Goal: Navigation & Orientation: Find specific page/section

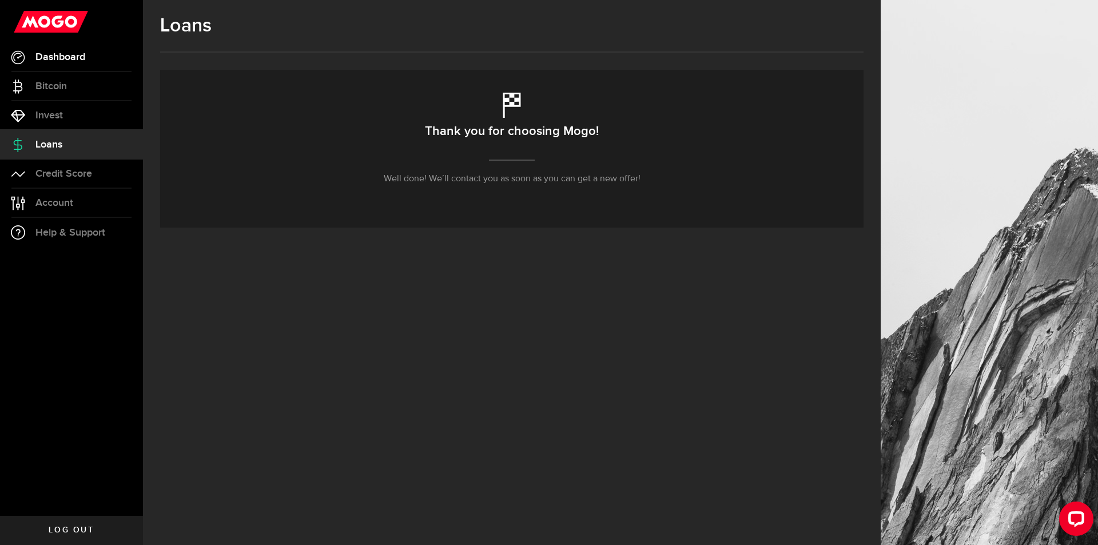
click at [68, 58] on span "Dashboard" at bounding box center [60, 57] width 50 height 10
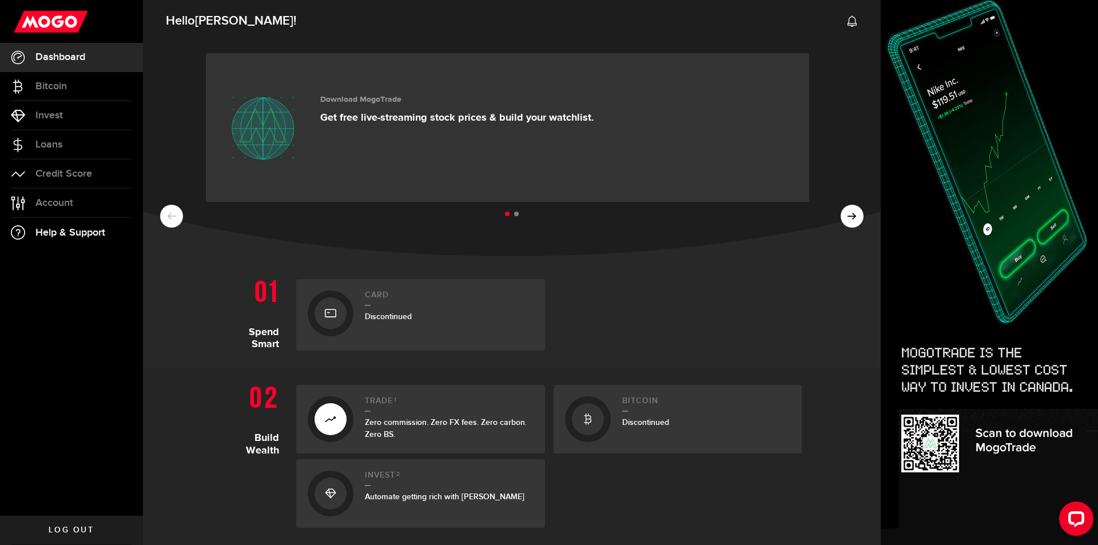
click at [66, 228] on span "Help & Support" at bounding box center [70, 233] width 70 height 10
click at [67, 201] on span "Account" at bounding box center [54, 203] width 38 height 10
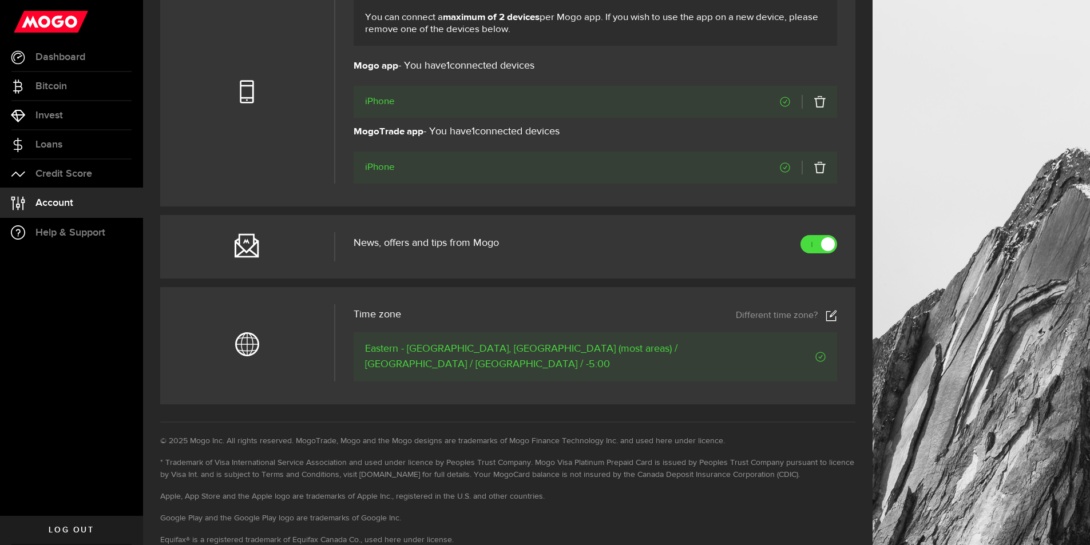
scroll to position [442, 0]
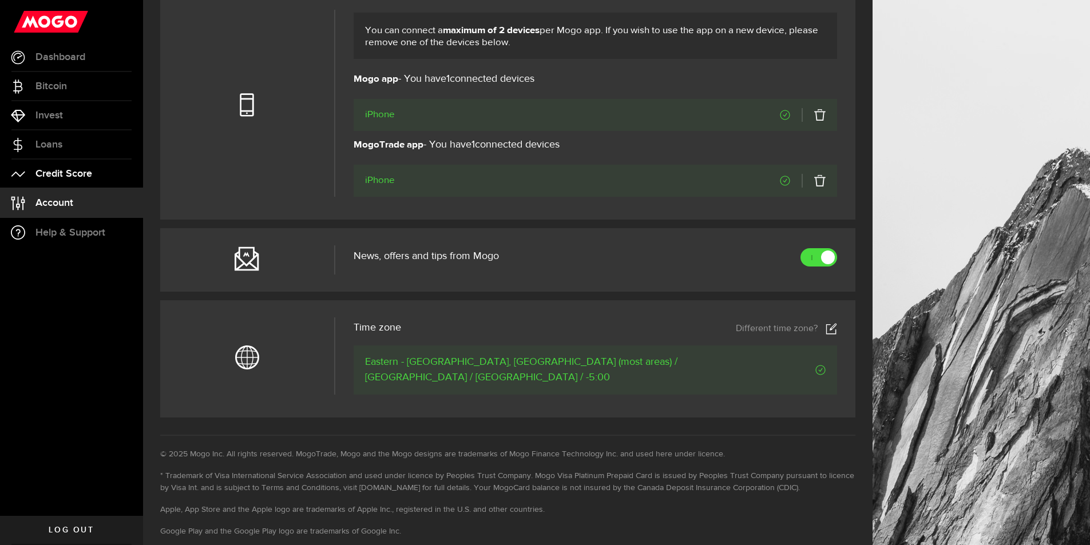
click at [71, 176] on span "Credit Score" at bounding box center [63, 174] width 57 height 10
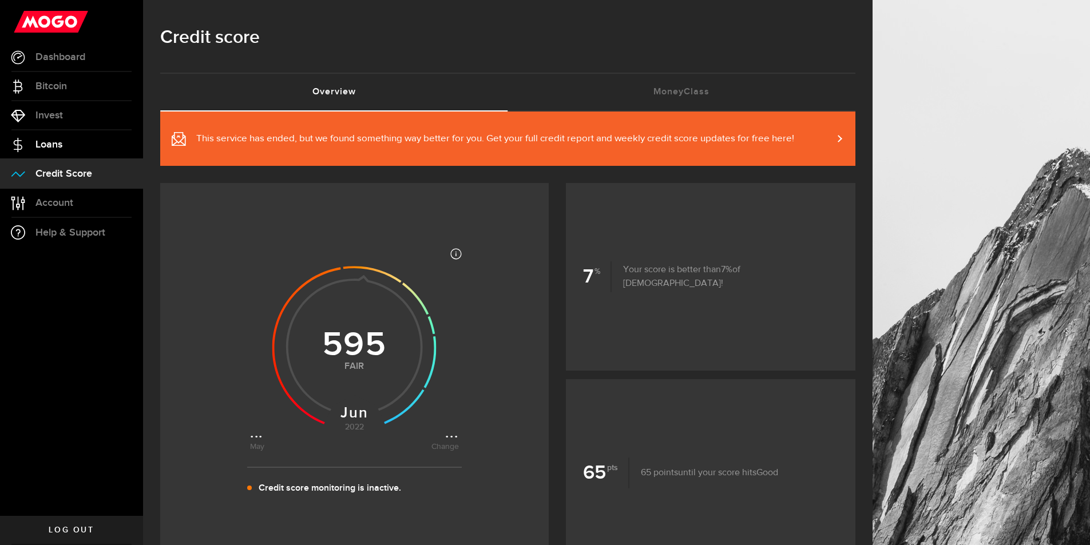
click at [50, 141] on span "Loans" at bounding box center [48, 145] width 27 height 10
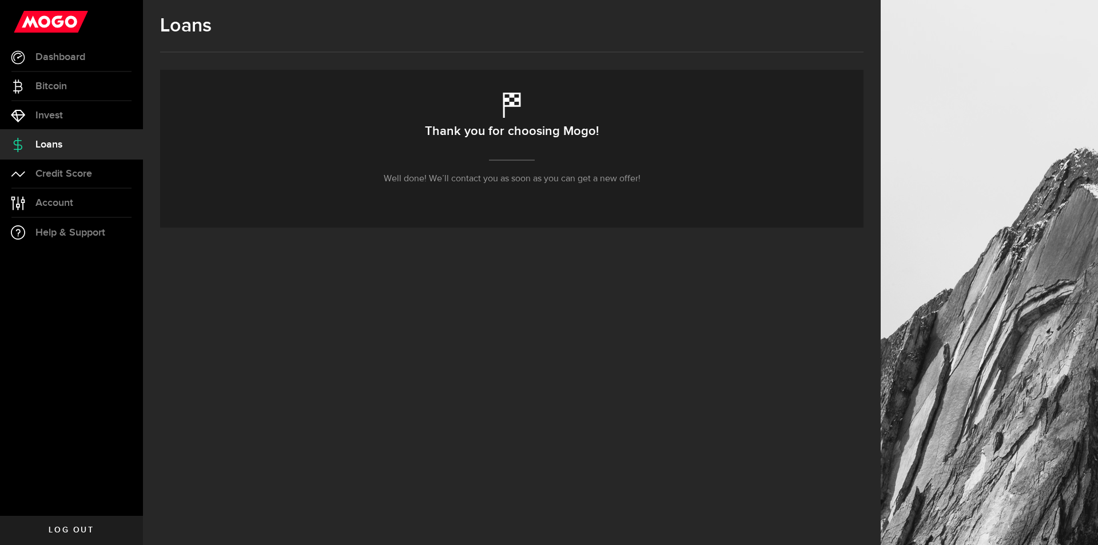
click at [50, 141] on span "Loans" at bounding box center [48, 145] width 27 height 10
click at [66, 116] on link "Invest" at bounding box center [71, 115] width 143 height 29
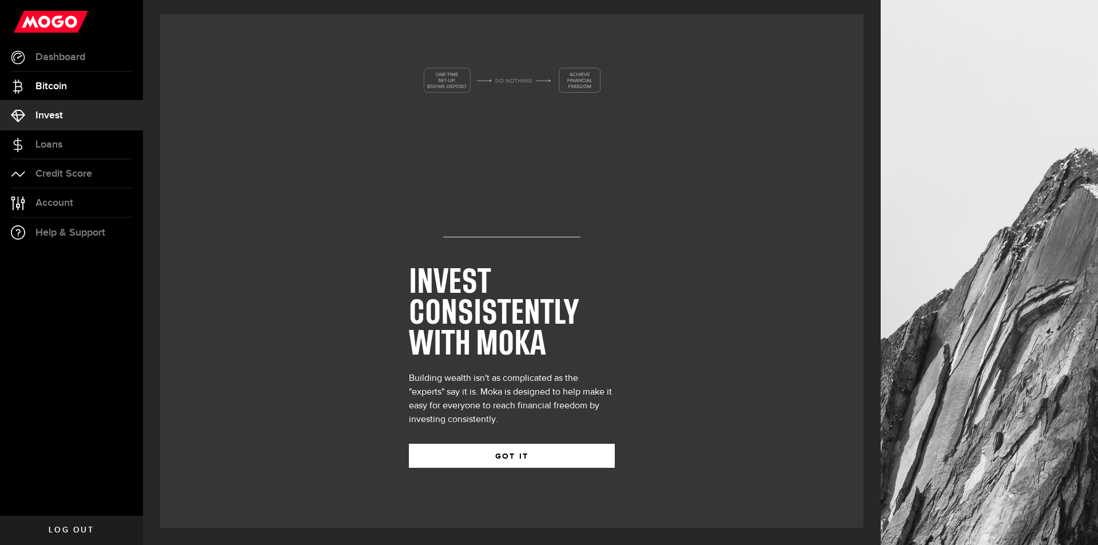
click at [67, 81] on span "Bitcoin" at bounding box center [50, 86] width 31 height 10
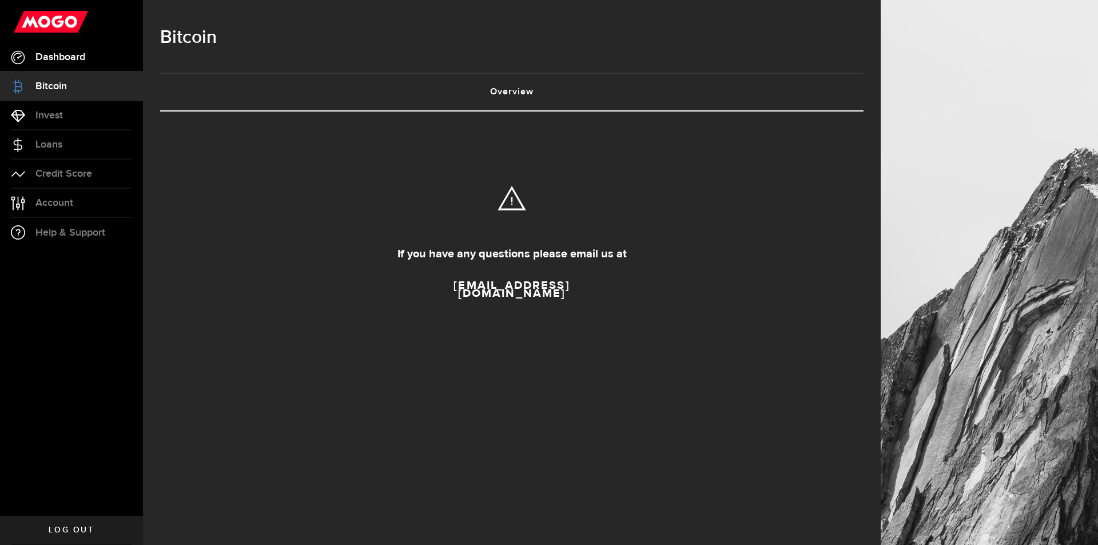
click at [67, 59] on span "Dashboard" at bounding box center [60, 57] width 50 height 10
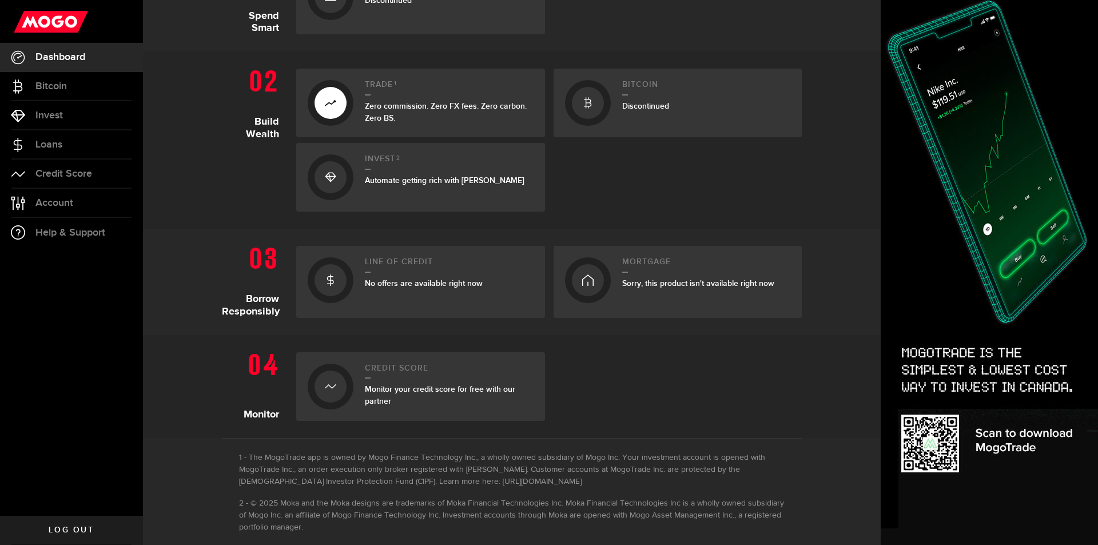
scroll to position [332, 0]
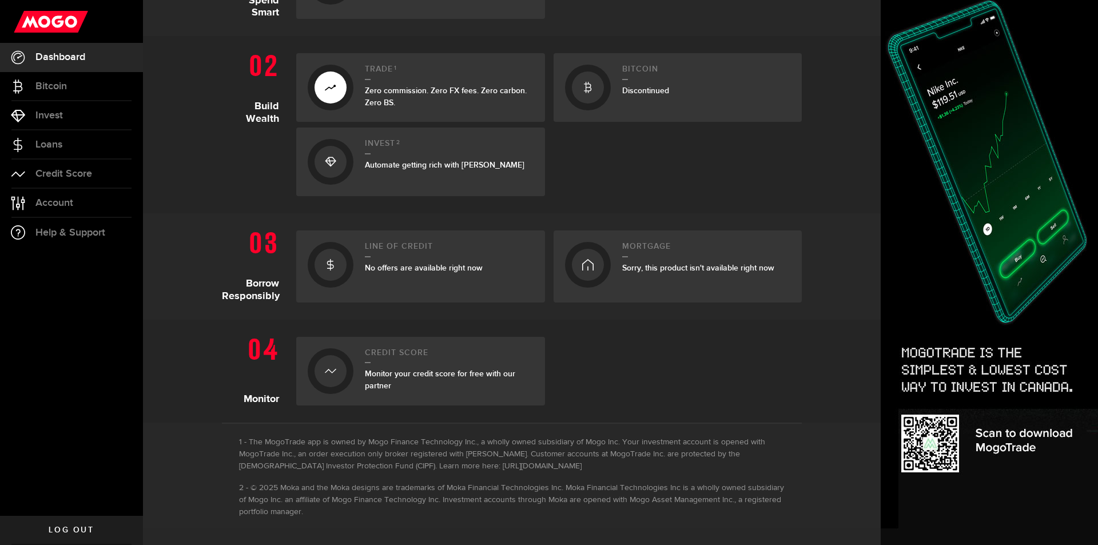
click at [450, 262] on div "No offers are available right now" at bounding box center [449, 268] width 169 height 12
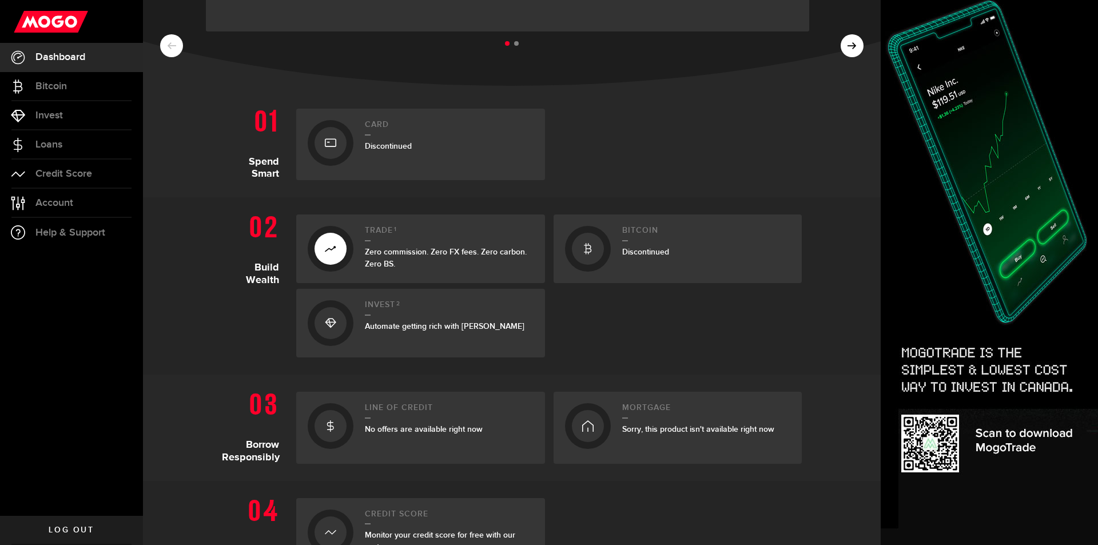
scroll to position [172, 0]
click at [711, 306] on div at bounding box center [678, 322] width 249 height 69
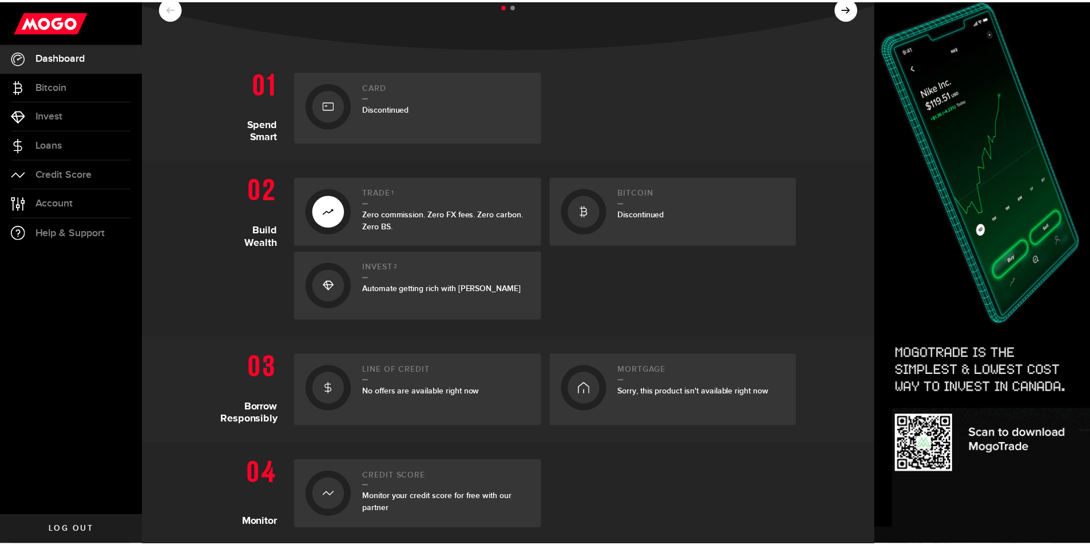
scroll to position [229, 0]
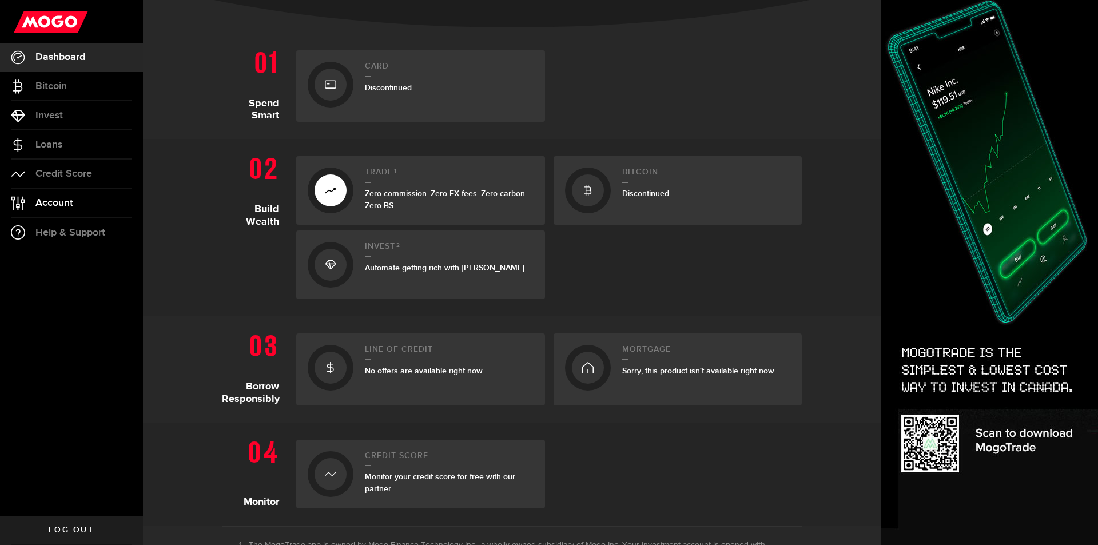
click at [56, 200] on span "Account" at bounding box center [54, 203] width 38 height 10
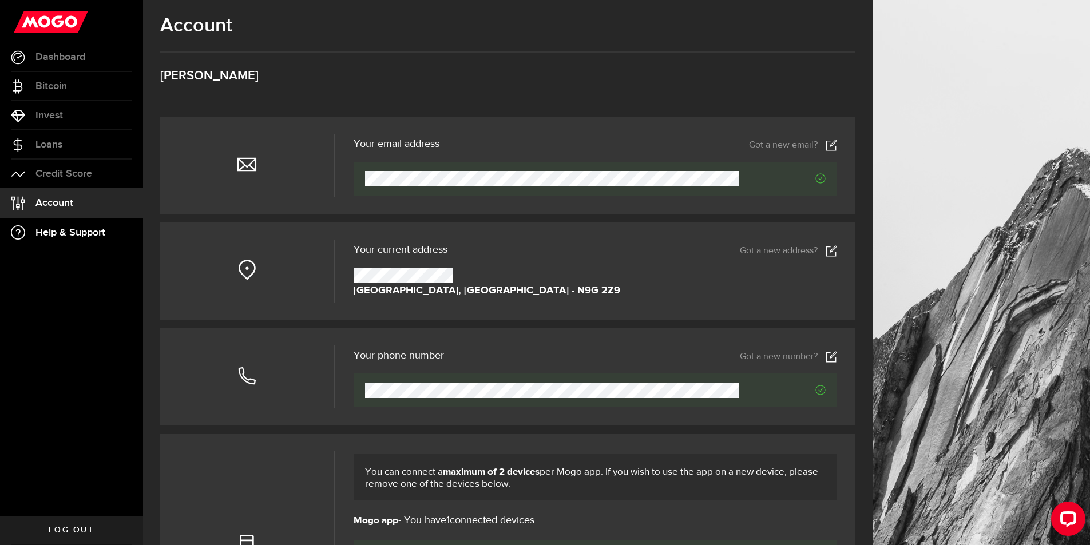
click at [72, 243] on link "Help & Support" at bounding box center [71, 232] width 143 height 29
click at [70, 231] on span "Help & Support" at bounding box center [70, 233] width 70 height 10
click at [64, 237] on span "Help & Support" at bounding box center [70, 233] width 70 height 10
click at [50, 204] on span "Account" at bounding box center [54, 203] width 38 height 10
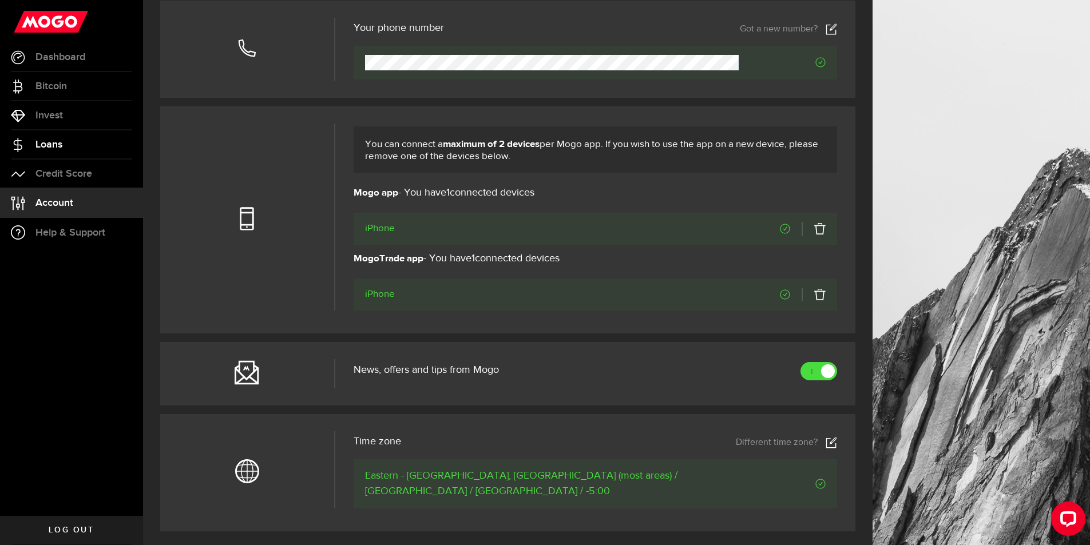
scroll to position [327, 0]
click at [51, 148] on span "Loans" at bounding box center [48, 145] width 27 height 10
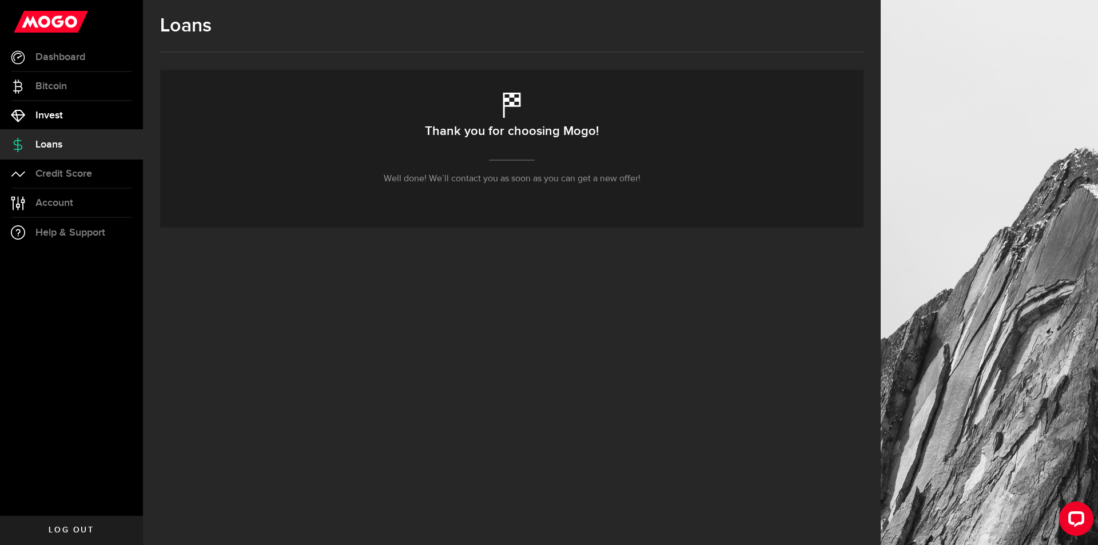
click at [51, 113] on span "Invest" at bounding box center [48, 115] width 27 height 10
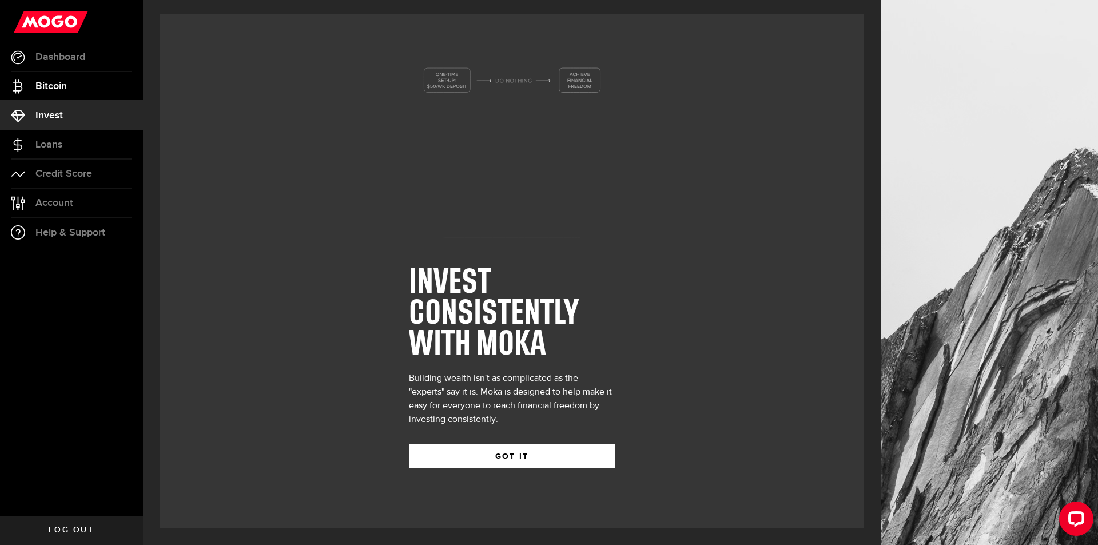
click at [61, 81] on span "Bitcoin" at bounding box center [50, 86] width 31 height 10
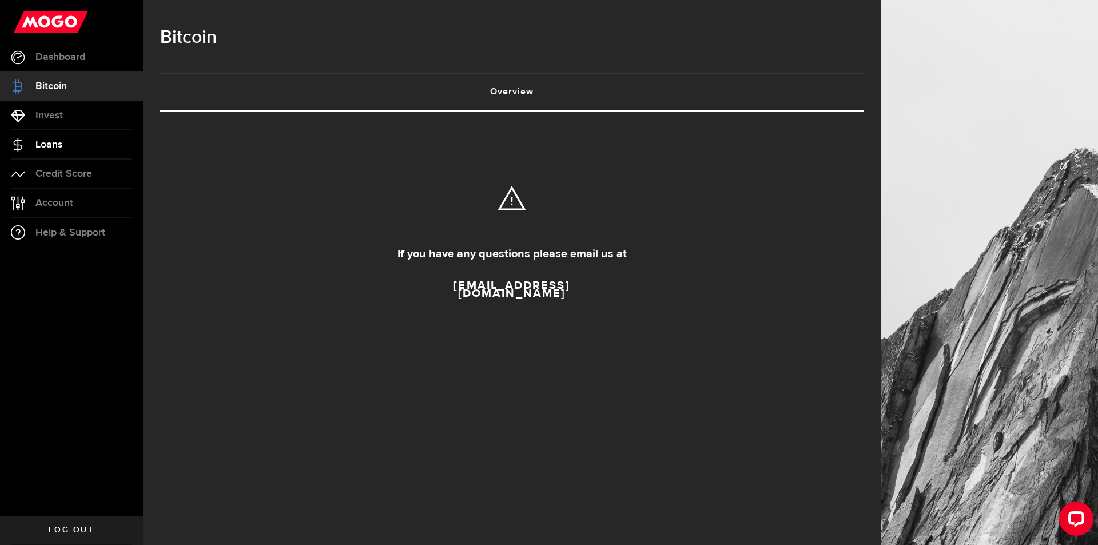
click at [57, 140] on span "Loans" at bounding box center [48, 145] width 27 height 10
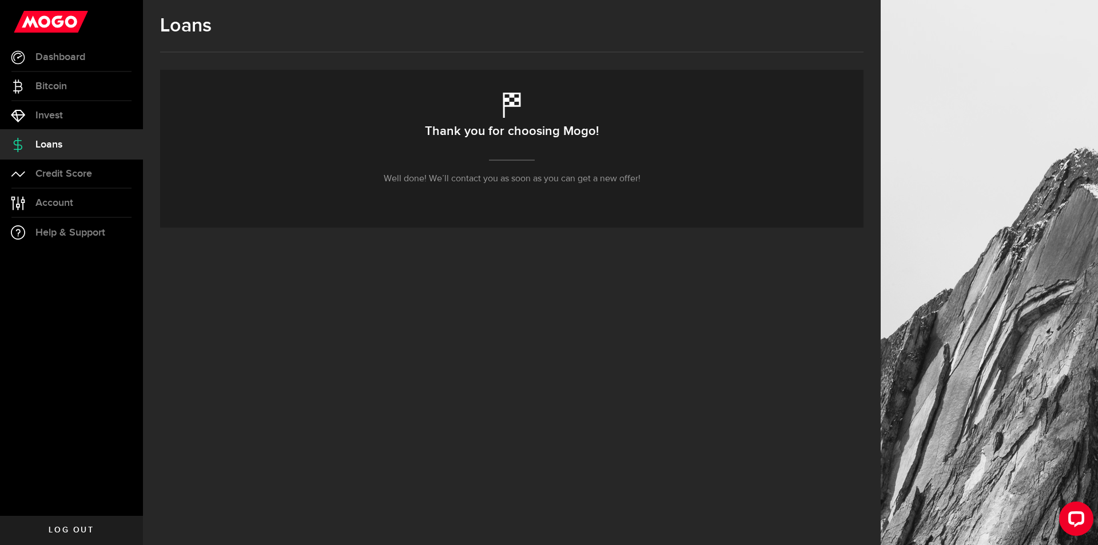
click at [589, 135] on h2 "Thank you for choosing Mogo!" at bounding box center [512, 132] width 174 height 24
drag, startPoint x: 505, startPoint y: 123, endPoint x: 487, endPoint y: 124, distance: 17.8
click at [487, 124] on h2 "Thank you for choosing Mogo!" at bounding box center [512, 132] width 174 height 24
drag, startPoint x: 395, startPoint y: 174, endPoint x: 429, endPoint y: 179, distance: 34.1
click at [401, 174] on p "Well done! We’ll contact you as soon as you can get a new offer!" at bounding box center [512, 179] width 257 height 14
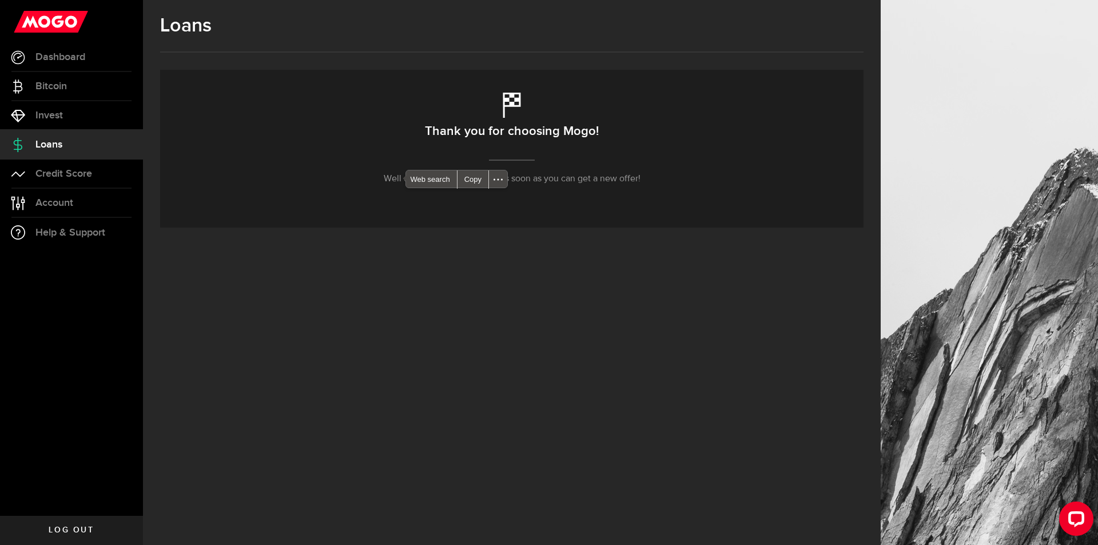
click at [513, 187] on div "Thank you for choosing Mogo! Well done! We’ll contact you as soon as you can ge…" at bounding box center [512, 149] width 704 height 158
click at [439, 185] on div at bounding box center [416, 185] width 66 height 2
click at [502, 212] on div "Thank you for choosing Mogo! Well done! We’ll contact you as soon as you can ge…" at bounding box center [512, 149] width 704 height 158
click at [524, 310] on div "Loans Thank you for choosing Mogo! Well done! We’ll contact you as soon as you …" at bounding box center [512, 272] width 738 height 545
click at [60, 50] on link "Dashboard" at bounding box center [71, 57] width 143 height 29
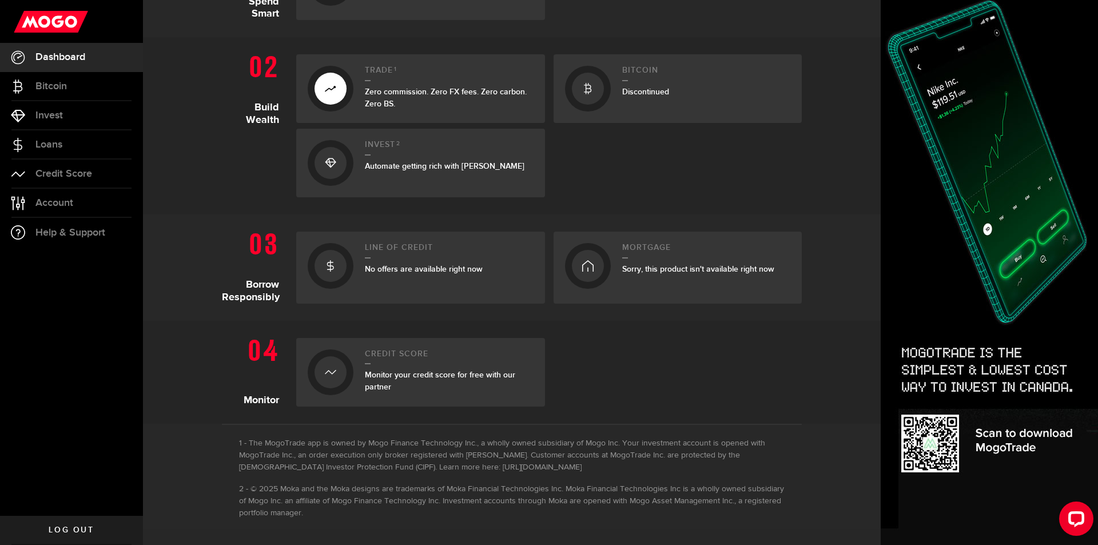
scroll to position [332, 0]
click at [377, 287] on div "Line of credit No offers are available right now" at bounding box center [449, 266] width 169 height 49
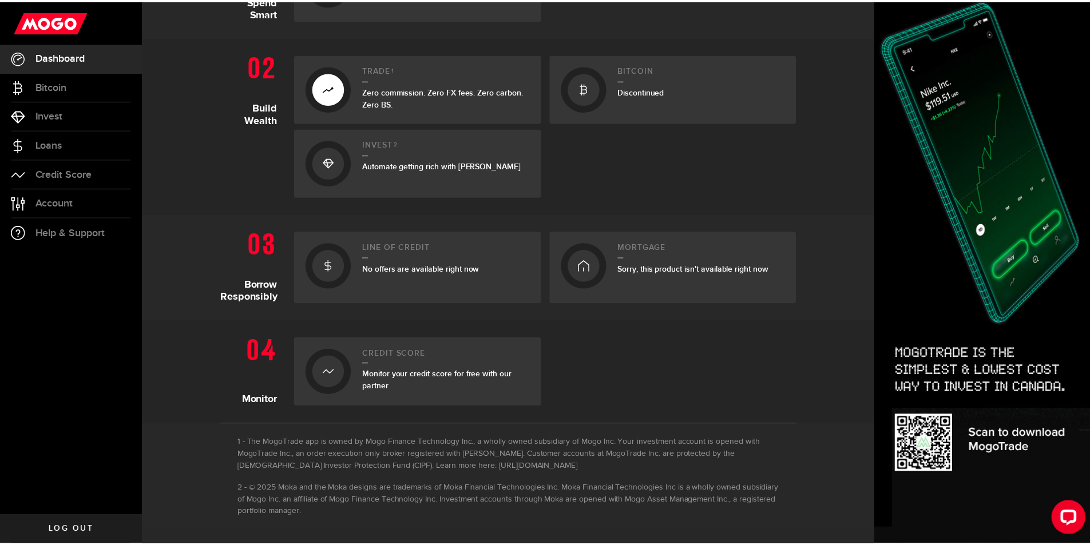
scroll to position [332, 0]
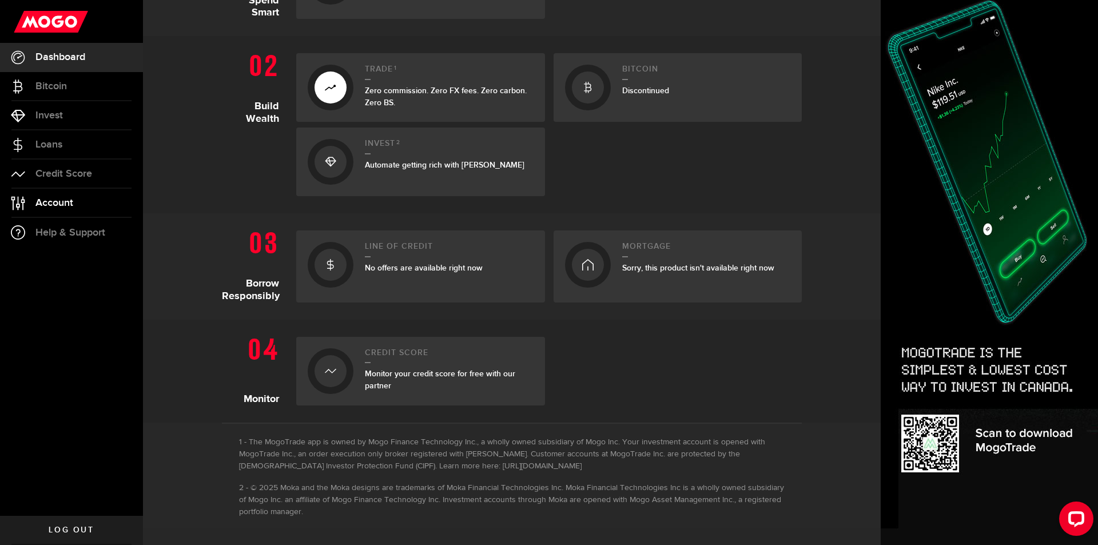
click at [64, 207] on span "Account" at bounding box center [54, 203] width 38 height 10
